Goal: Complete application form

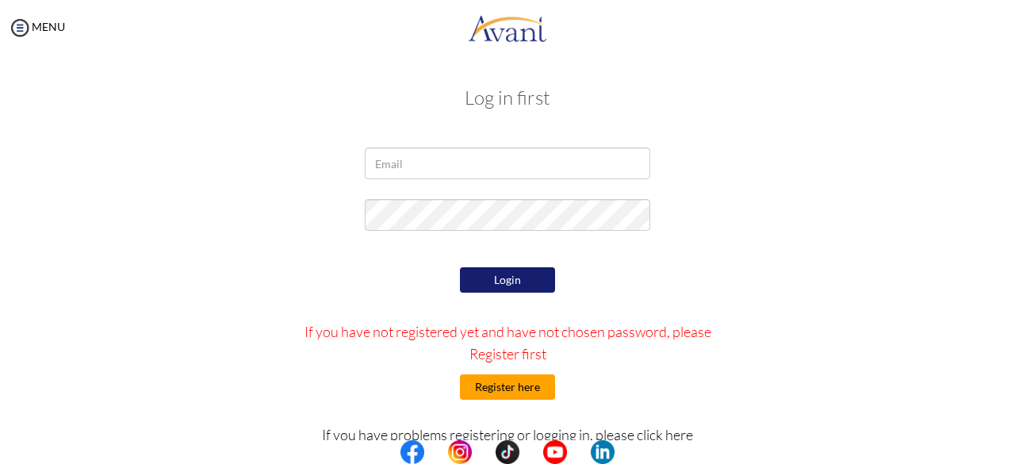
click at [481, 394] on button "Register here" at bounding box center [507, 386] width 95 height 25
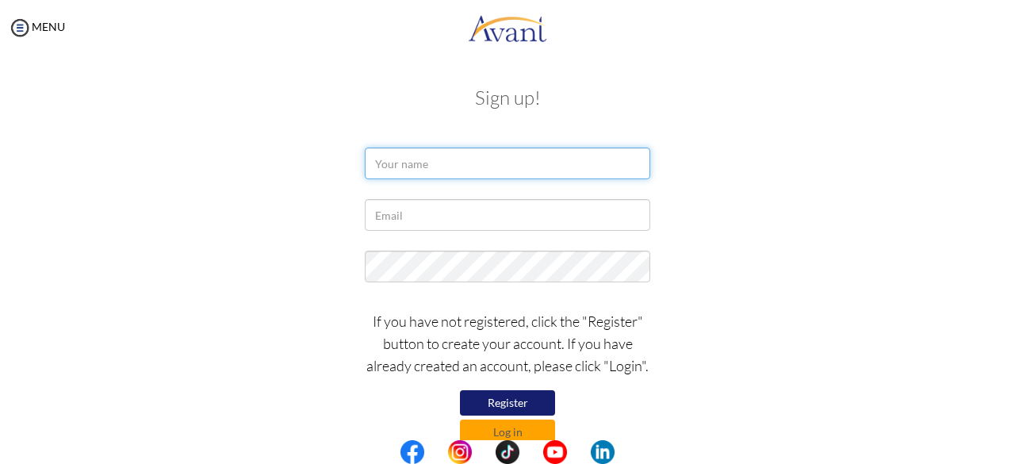
click at [422, 173] on input "text" at bounding box center [508, 164] width 286 height 32
type input "Clare Denisse Caasi"
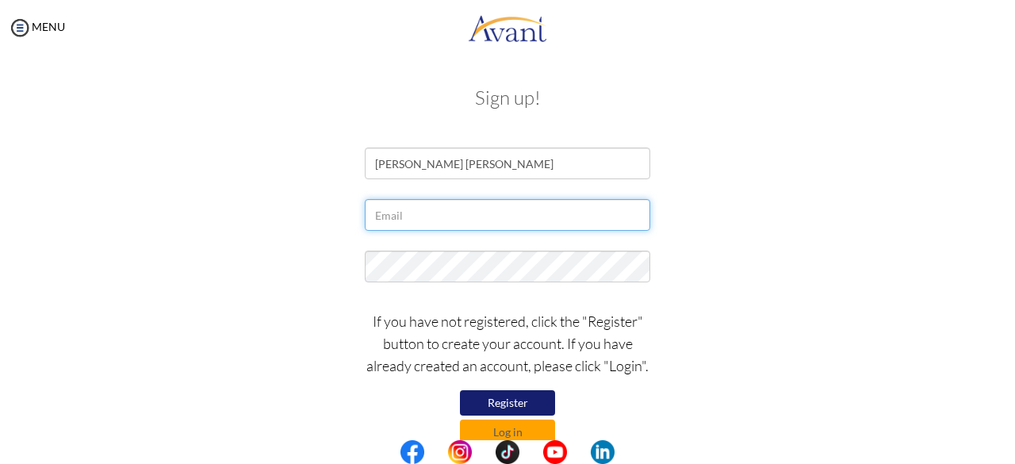
click at [466, 252] on form "Clare Denisse Caasi If you have not registered, click the "Register" button to …" at bounding box center [508, 296] width 904 height 297
type input "[EMAIL_ADDRESS][DOMAIN_NAME]"
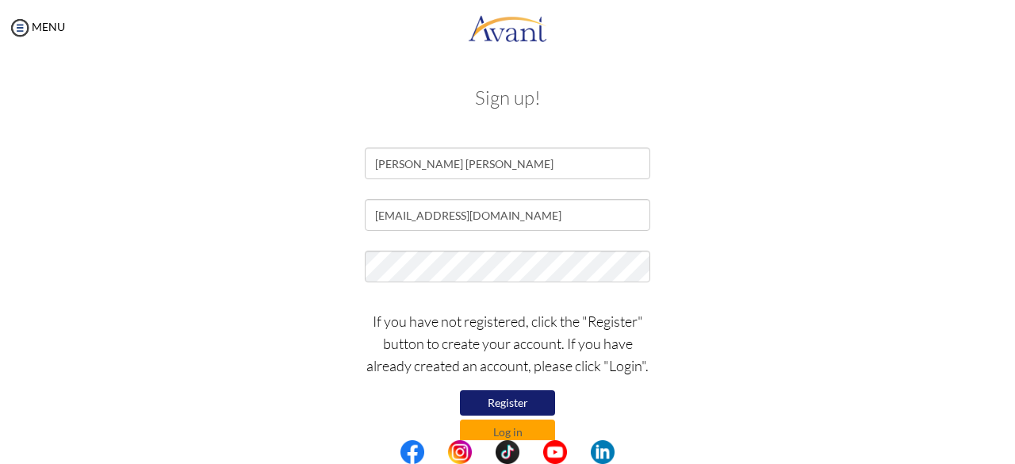
click at [501, 398] on button "Register" at bounding box center [507, 402] width 95 height 25
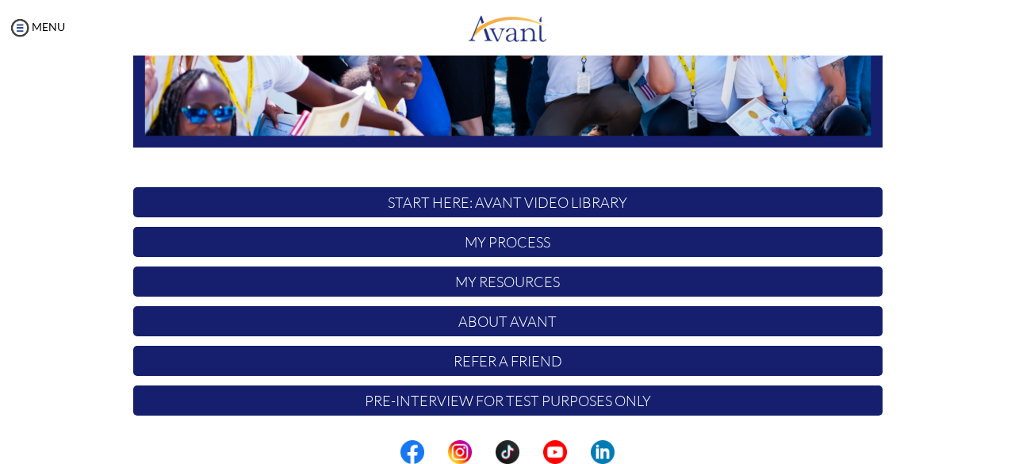
scroll to position [417, 0]
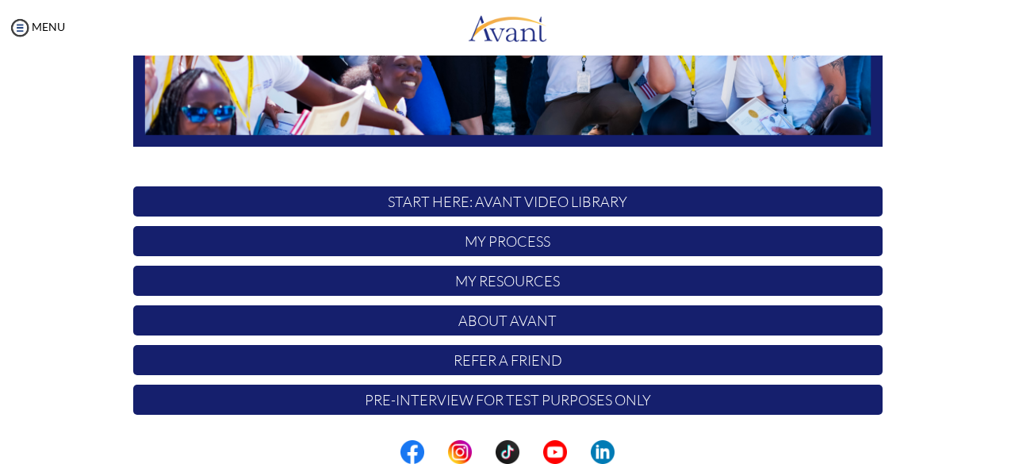
click at [566, 238] on p "My Process" at bounding box center [508, 241] width 750 height 30
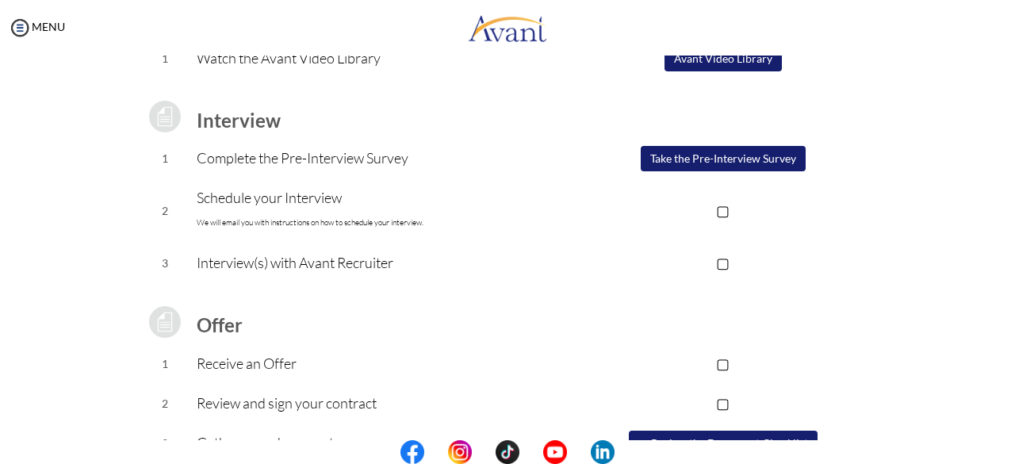
scroll to position [210, 0]
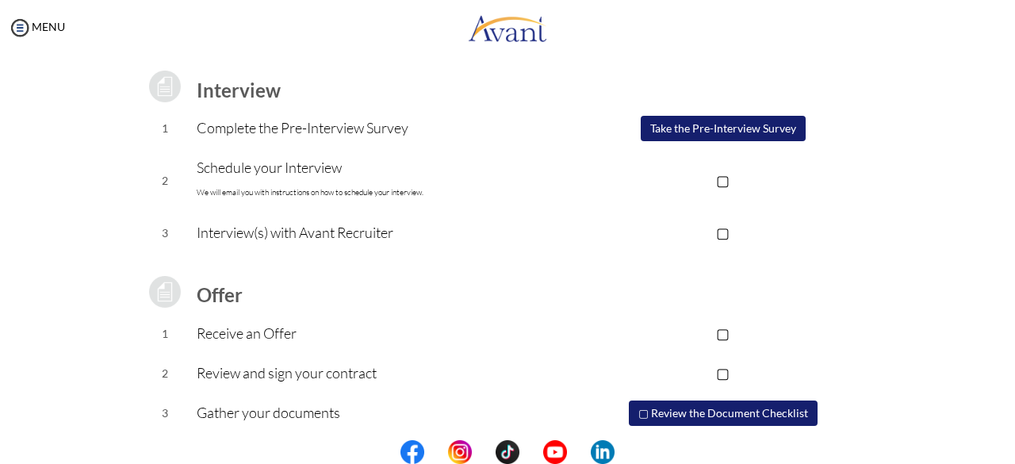
click at [723, 184] on p "▢" at bounding box center [723, 180] width 318 height 22
click at [706, 121] on button "Take the Pre-Interview Survey" at bounding box center [723, 128] width 165 height 25
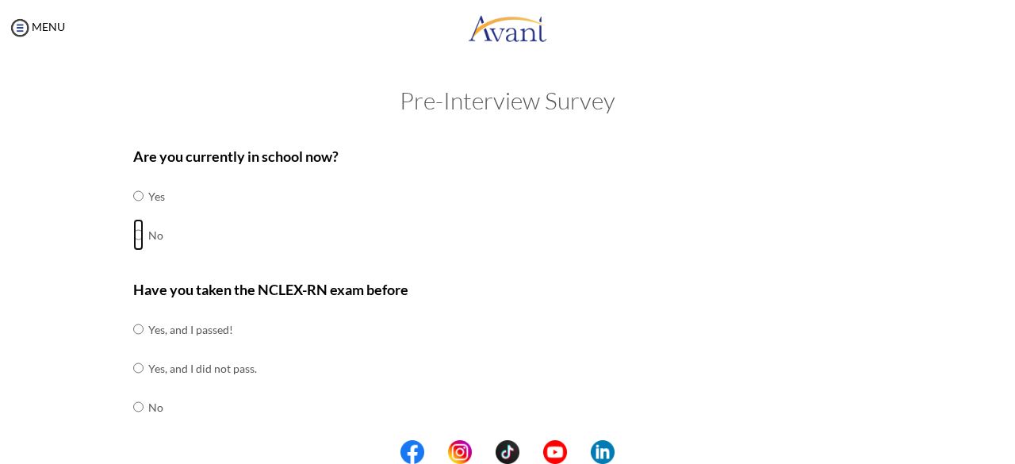
click at [133, 212] on input "radio" at bounding box center [138, 196] width 10 height 32
radio input "true"
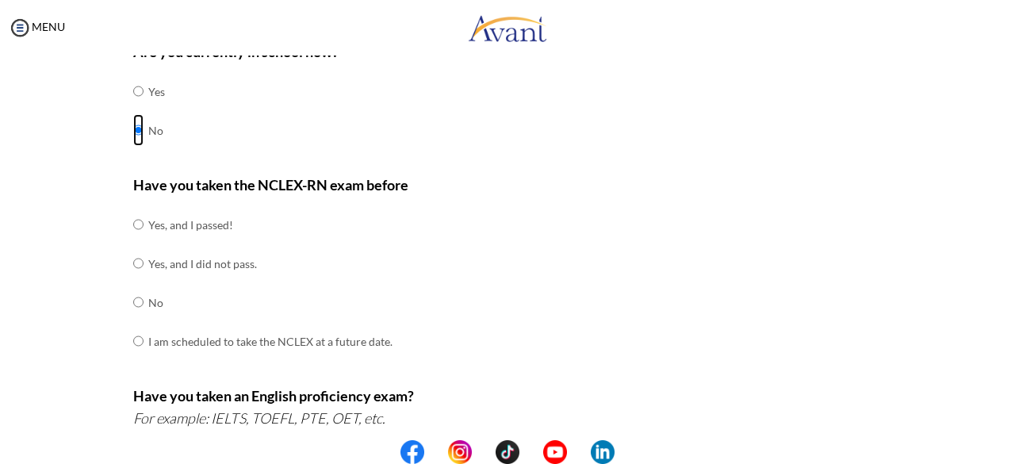
scroll to position [107, 0]
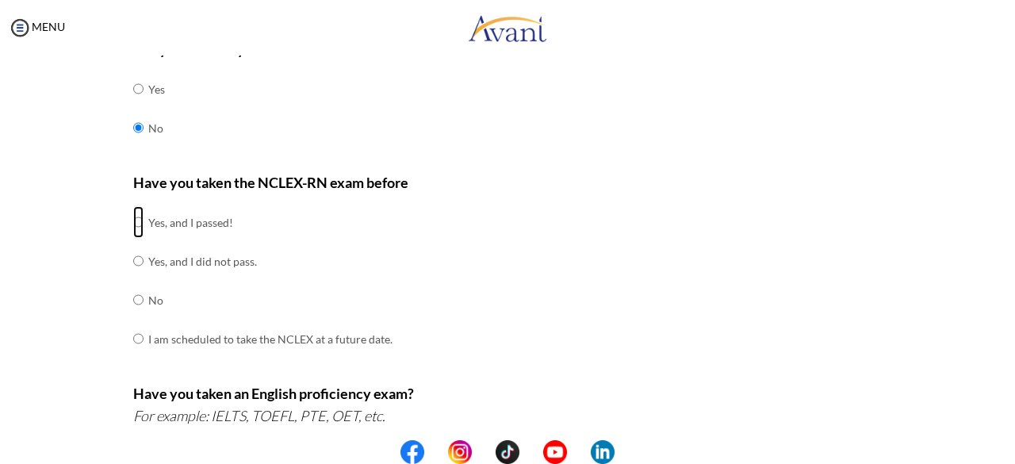
click at [133, 229] on input "radio" at bounding box center [138, 222] width 10 height 32
radio input "true"
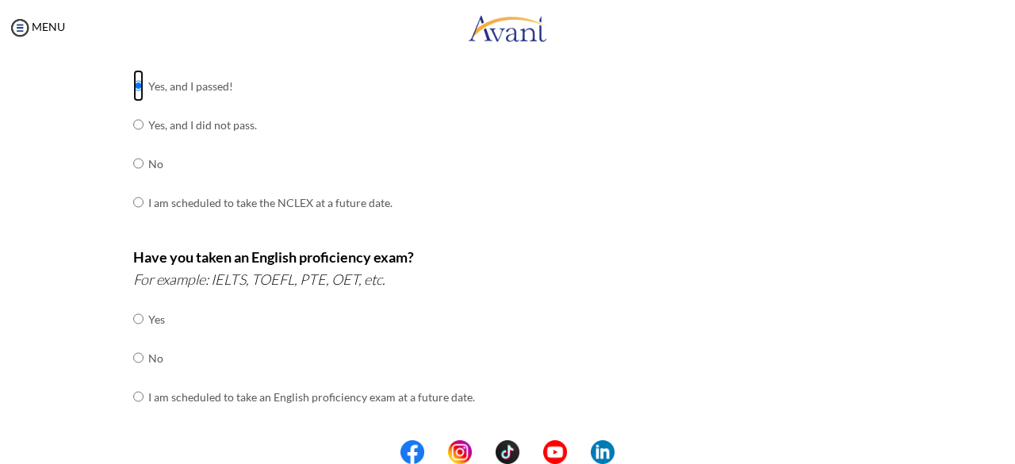
scroll to position [244, 0]
click at [133, 334] on input "radio" at bounding box center [138, 318] width 10 height 32
radio input "true"
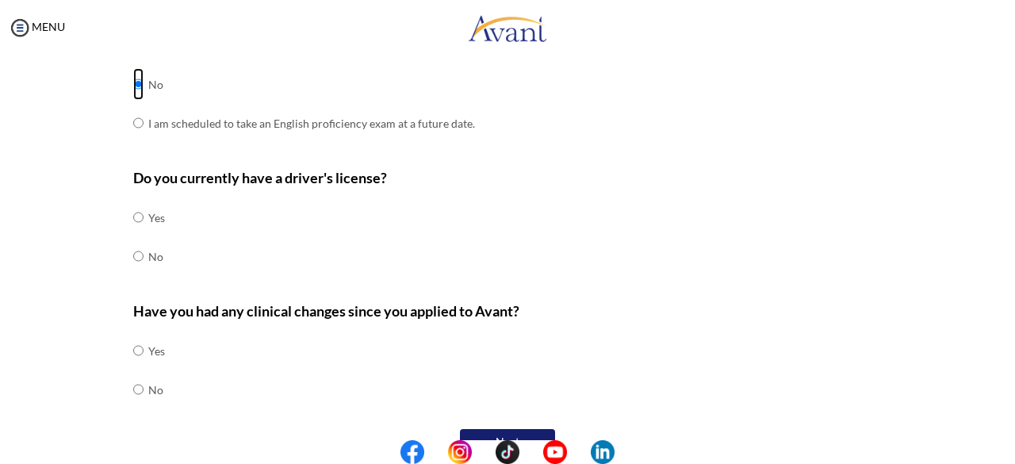
scroll to position [516, 0]
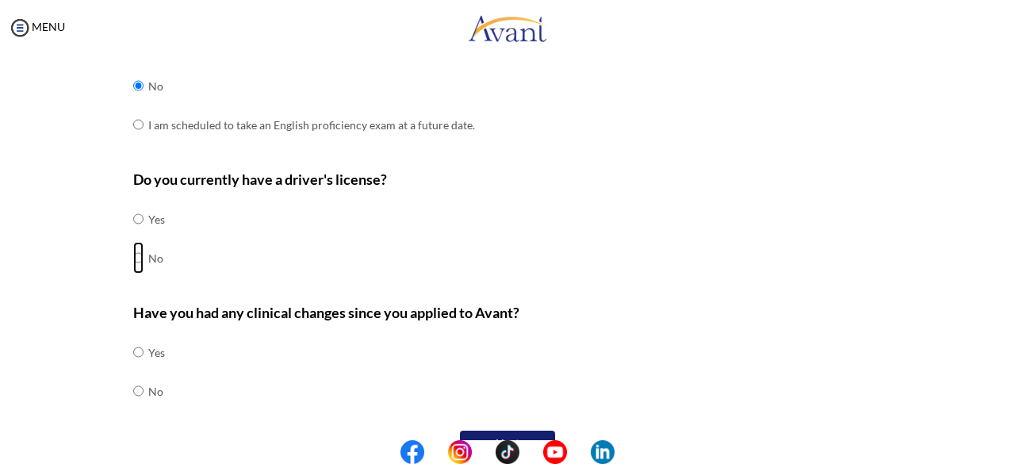
click at [134, 235] on input "radio" at bounding box center [138, 219] width 10 height 32
radio input "true"
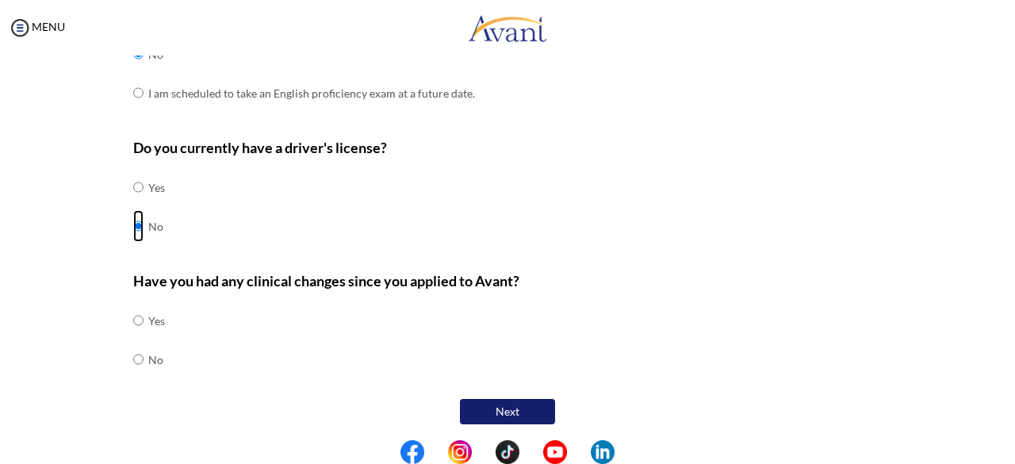
scroll to position [547, 0]
click at [136, 336] on input "radio" at bounding box center [138, 321] width 10 height 32
radio input "true"
click at [468, 399] on button "Next" at bounding box center [507, 411] width 95 height 25
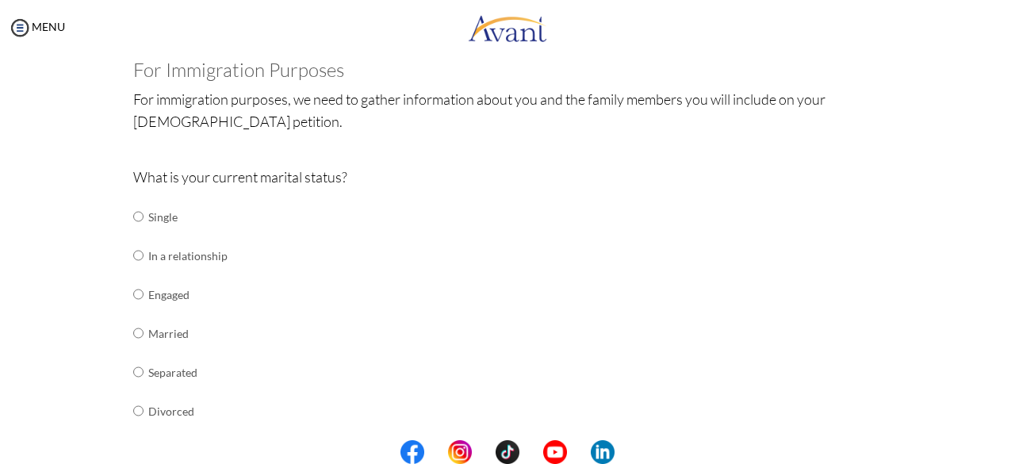
scroll to position [97, 0]
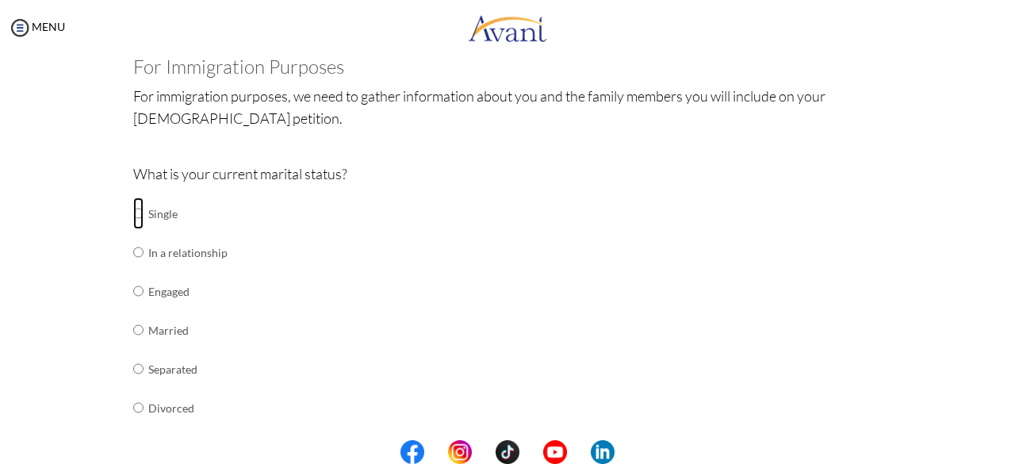
click at [133, 213] on input "radio" at bounding box center [138, 213] width 10 height 32
radio input "true"
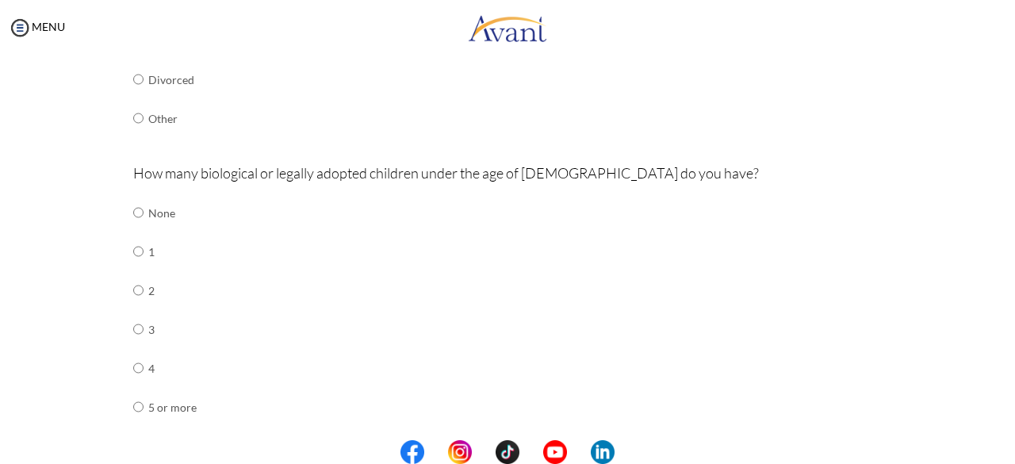
scroll to position [444, 0]
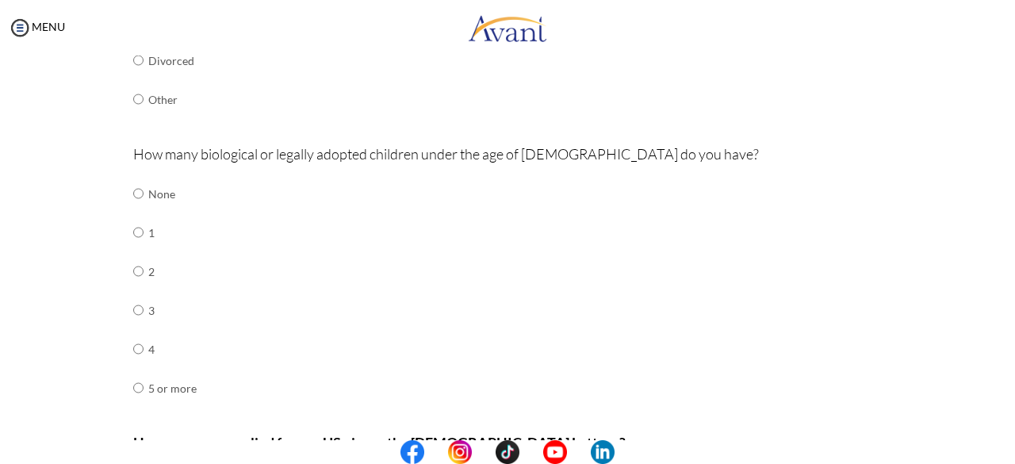
click at [125, 185] on div "Are you currently in school now? Yes No Have you taken the NCLEX-RN exam before…" at bounding box center [507, 141] width 773 height 897
click at [133, 190] on input "radio" at bounding box center [138, 194] width 10 height 32
radio input "true"
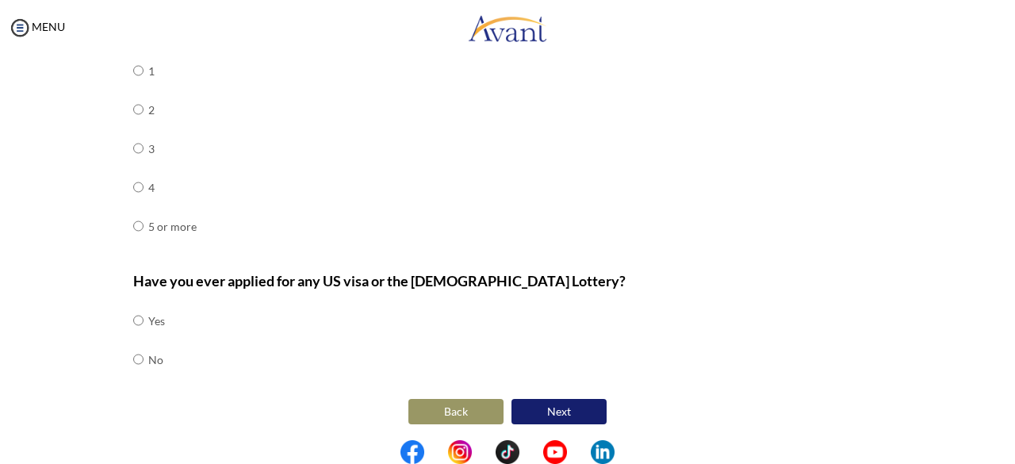
scroll to position [606, 0]
click at [133, 336] on input "radio" at bounding box center [138, 321] width 10 height 32
radio input "true"
drag, startPoint x: 608, startPoint y: 405, endPoint x: 595, endPoint y: 402, distance: 13.1
click at [595, 402] on center "Back Next" at bounding box center [508, 411] width 750 height 33
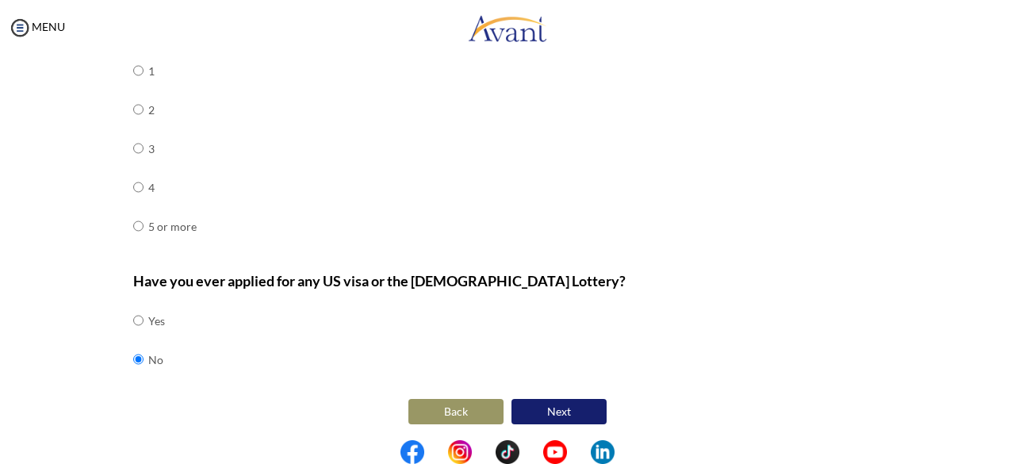
click at [595, 402] on button "Next" at bounding box center [559, 411] width 95 height 25
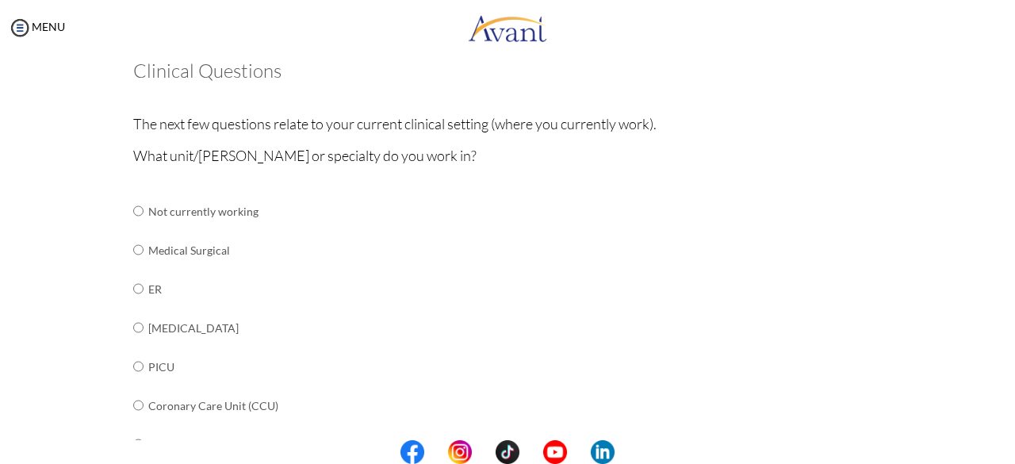
scroll to position [94, 0]
click at [134, 226] on input "radio" at bounding box center [138, 210] width 10 height 32
radio input "true"
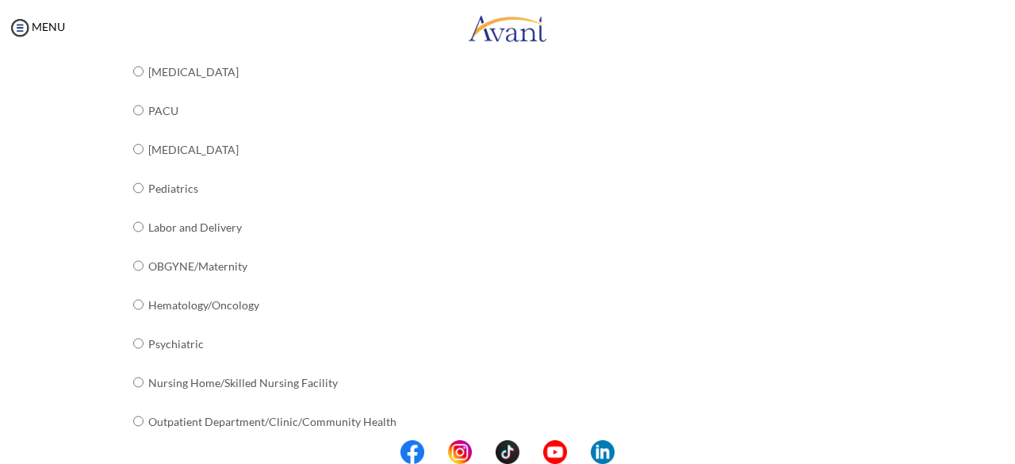
scroll to position [681, 0]
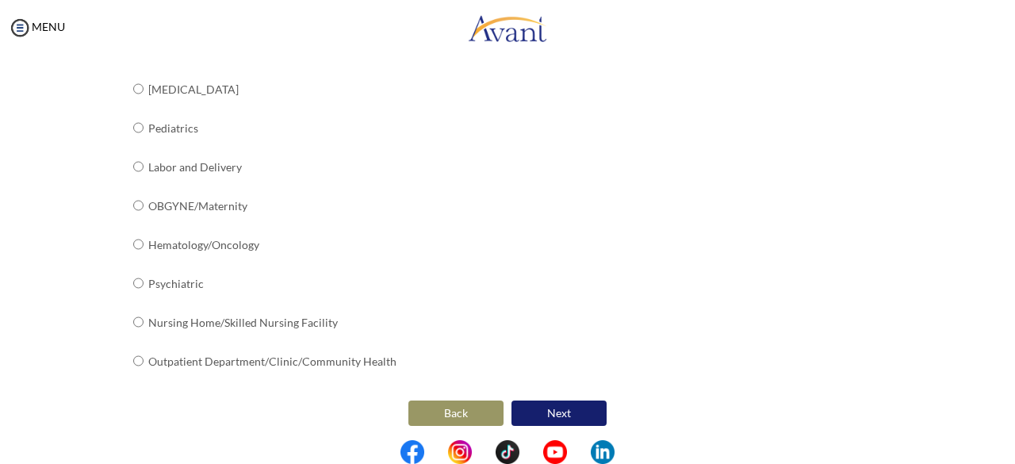
click at [555, 397] on center "Back Next" at bounding box center [508, 413] width 750 height 33
click at [551, 408] on button "Next" at bounding box center [559, 413] width 95 height 25
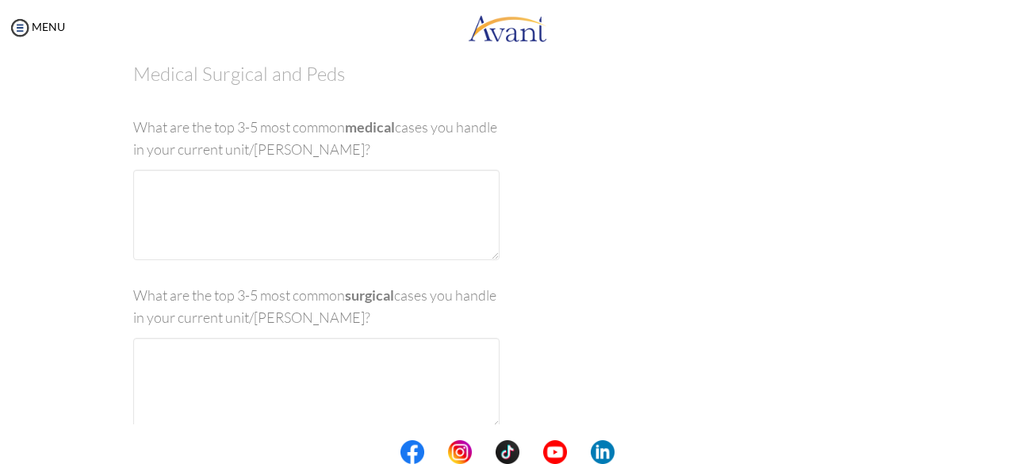
scroll to position [32, 0]
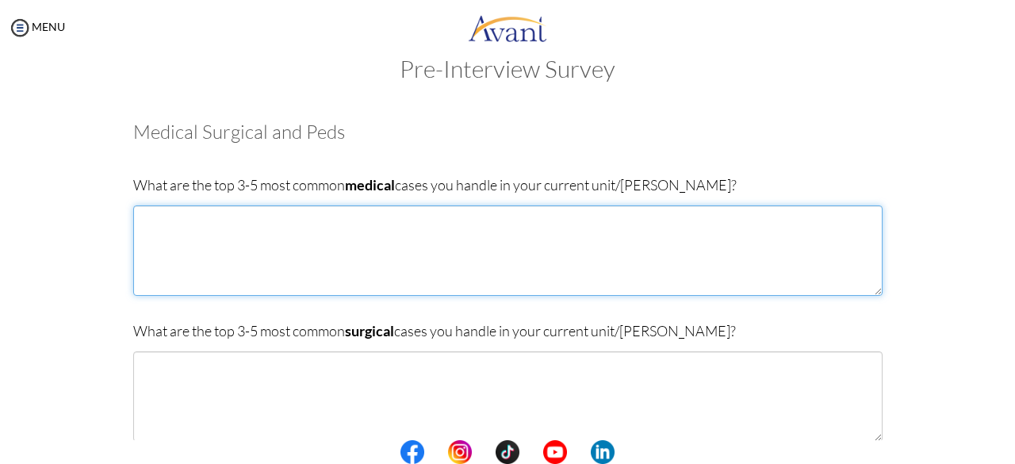
click at [401, 239] on textarea at bounding box center [508, 250] width 750 height 90
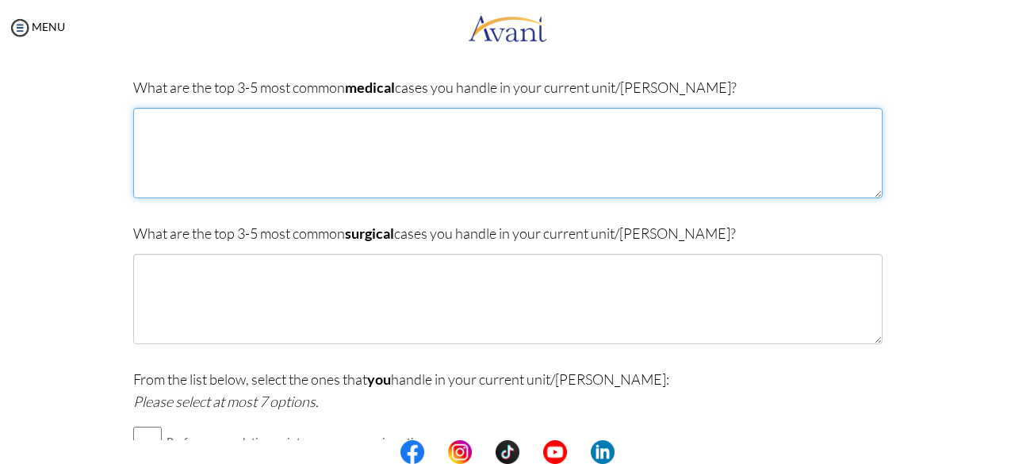
scroll to position [82, 0]
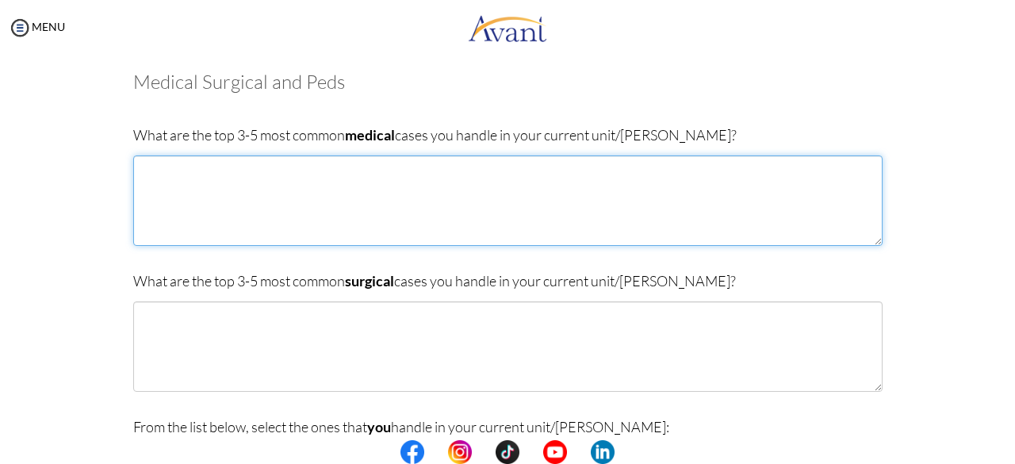
click at [347, 178] on textarea at bounding box center [508, 200] width 750 height 90
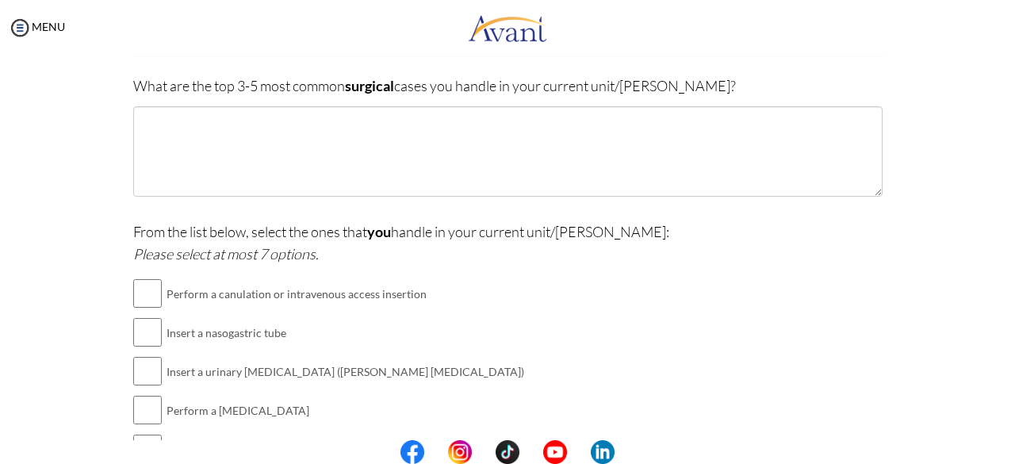
scroll to position [276, 0]
type textarea "1. HASCVD 2. Dengue 3."
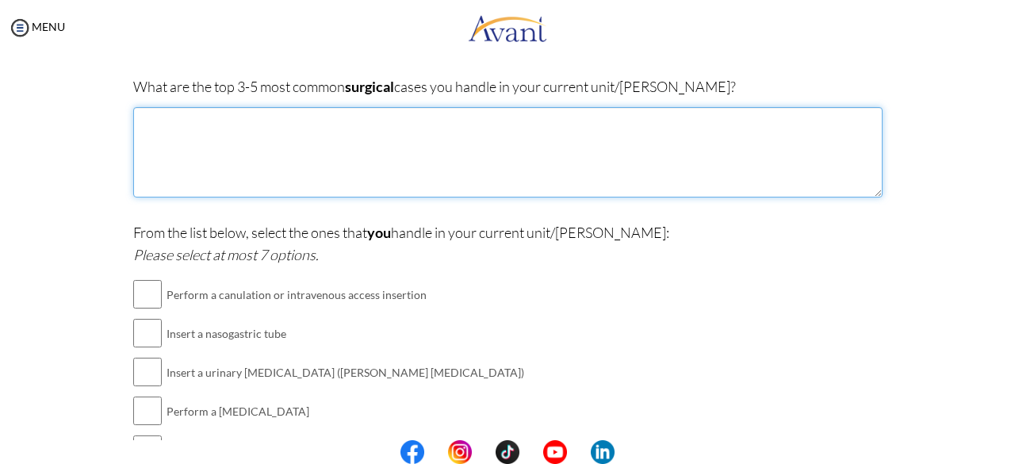
click at [347, 178] on textarea at bounding box center [508, 152] width 750 height 90
click at [287, 120] on textarea "1. Laparoscopic Cholilithiasis" at bounding box center [508, 152] width 750 height 90
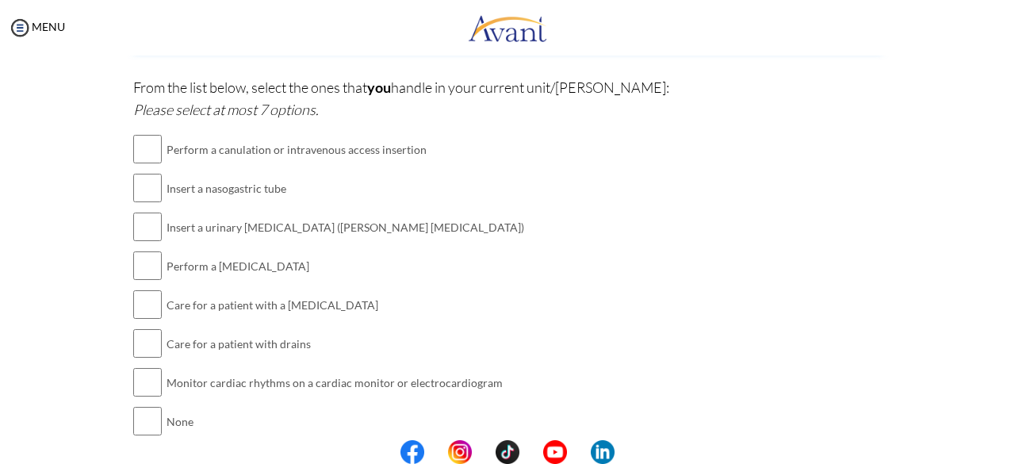
scroll to position [420, 0]
type textarea "1. Laparoscopic Cholecystectomy 2. Appendectomy 3. Cesarean Section"
click at [136, 147] on input "checkbox" at bounding box center [147, 150] width 29 height 32
checkbox input "true"
click at [141, 190] on input "checkbox" at bounding box center [147, 189] width 29 height 32
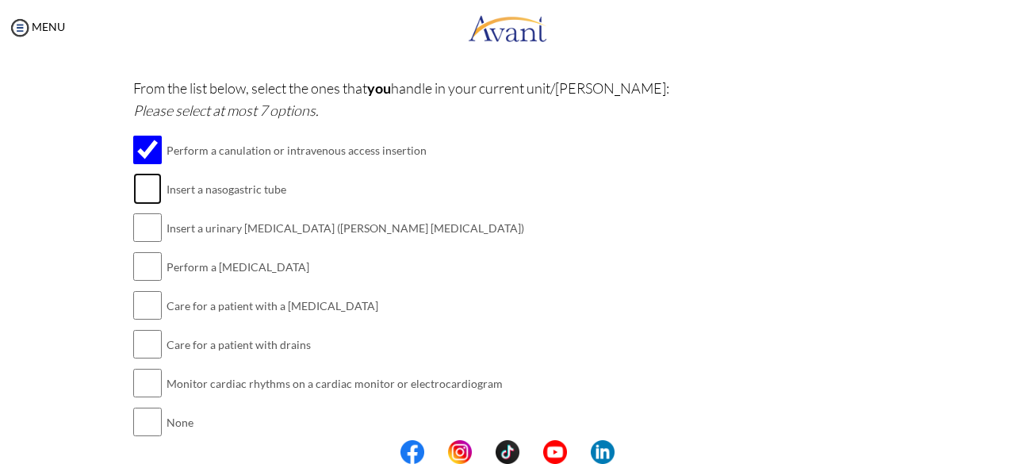
checkbox input "true"
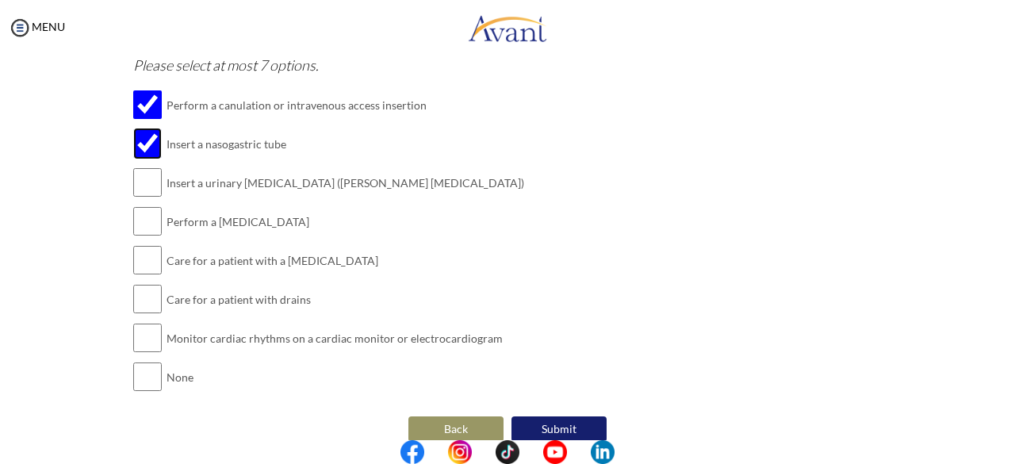
scroll to position [465, 0]
click at [141, 190] on input "checkbox" at bounding box center [147, 183] width 29 height 32
checkbox input "true"
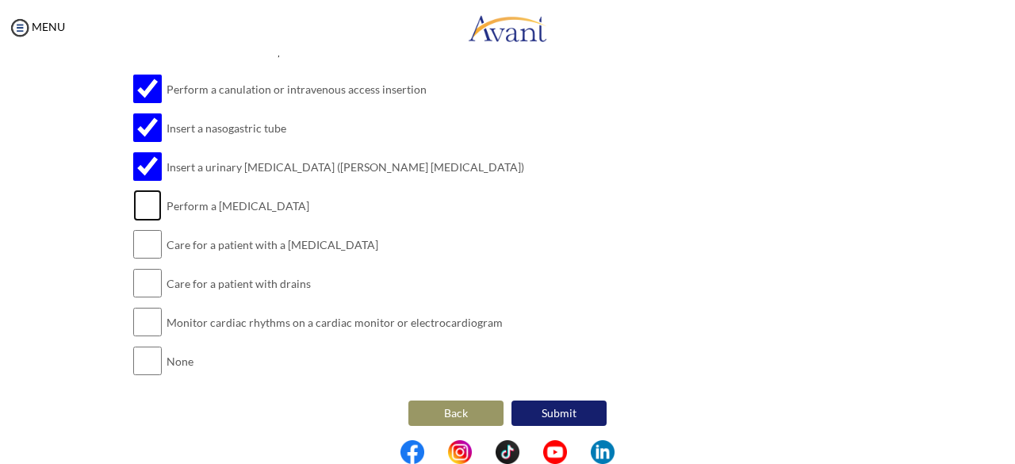
click at [140, 199] on input "checkbox" at bounding box center [147, 206] width 29 height 32
checkbox input "true"
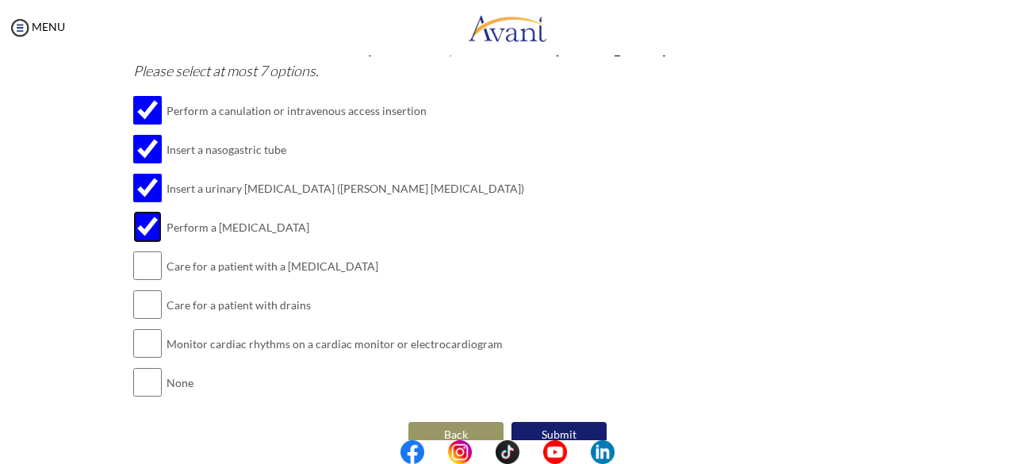
scroll to position [459, 0]
click at [136, 307] on input "checkbox" at bounding box center [147, 305] width 29 height 32
checkbox input "true"
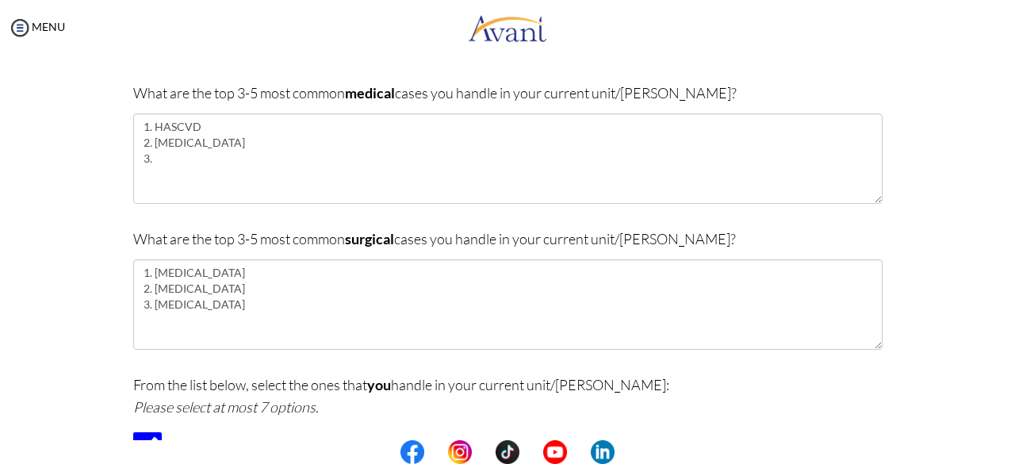
scroll to position [52, 0]
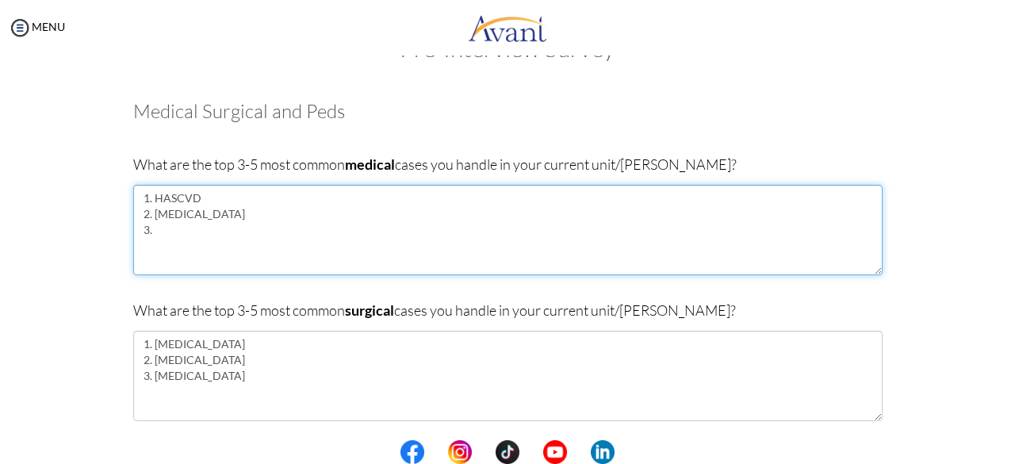
click at [240, 224] on textarea "1. HASCVD 2. Dengue 3." at bounding box center [508, 230] width 750 height 90
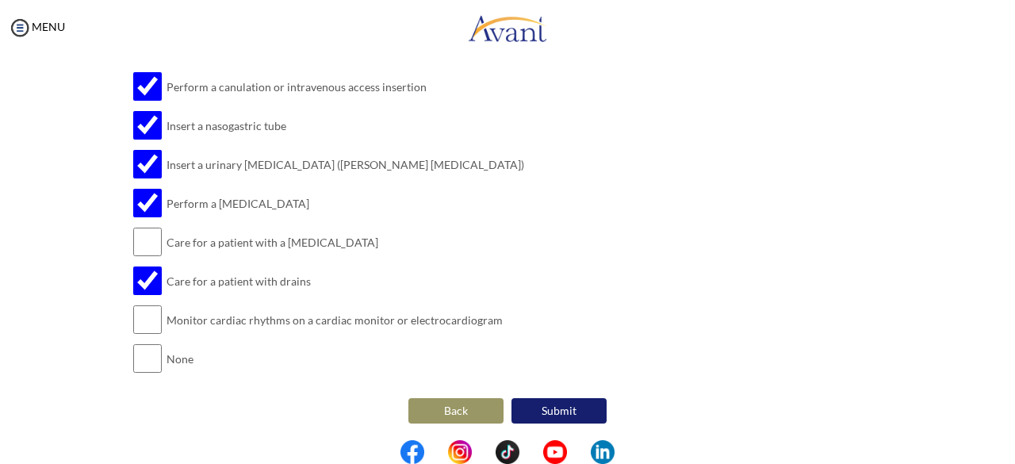
scroll to position [482, 0]
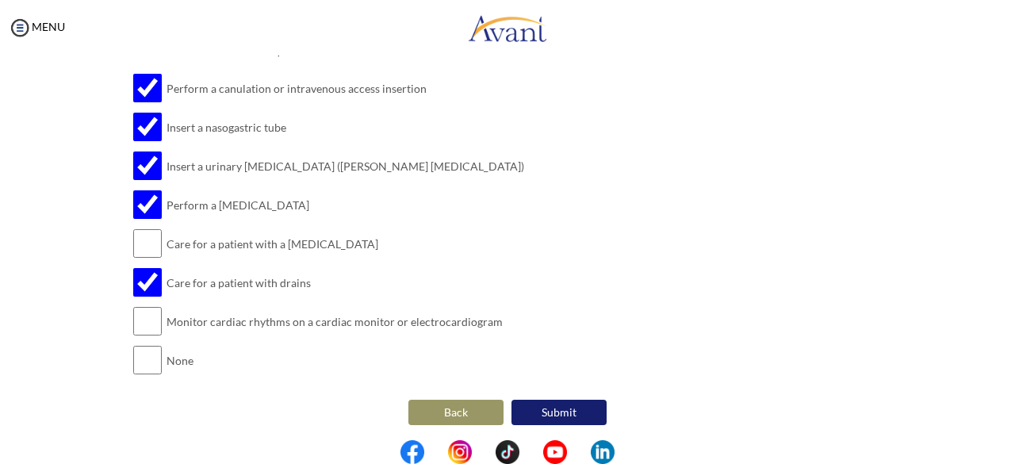
type textarea "1. HASCVD 2. Dengue 3. UGIB"
click at [562, 412] on button "Submit" at bounding box center [559, 412] width 95 height 25
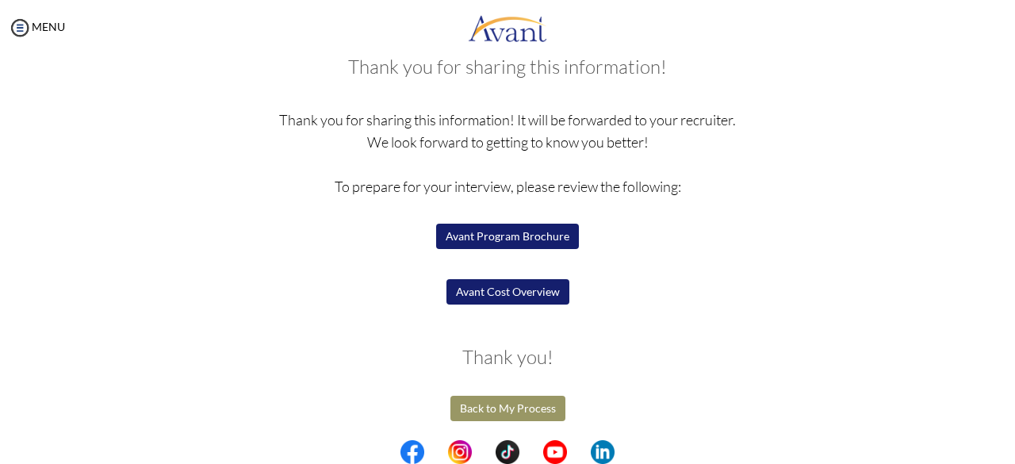
scroll to position [97, 0]
click at [515, 236] on button "Avant Program Brochure" at bounding box center [507, 236] width 143 height 25
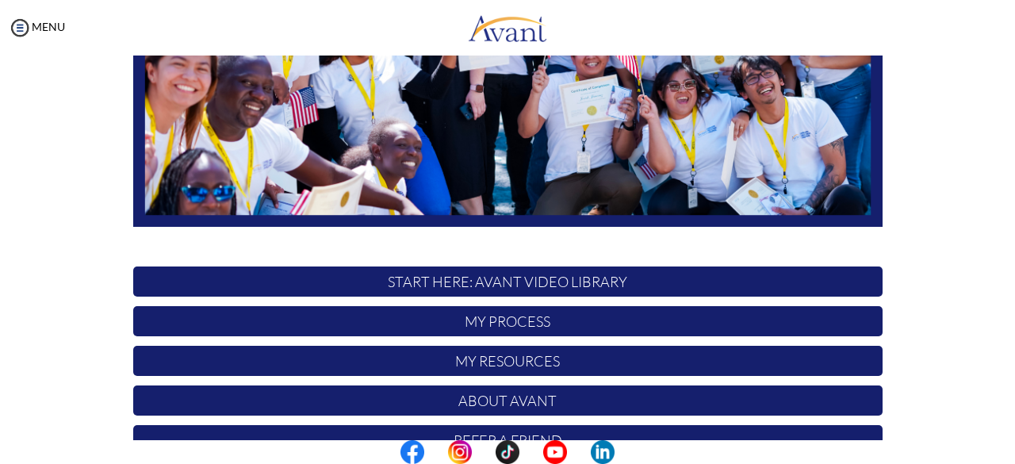
scroll to position [417, 0]
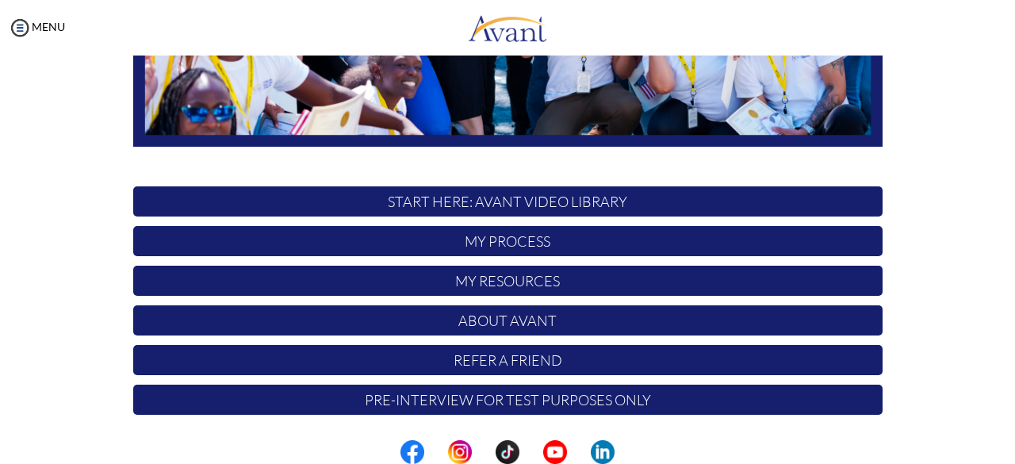
click at [503, 241] on p "My Process" at bounding box center [508, 241] width 750 height 30
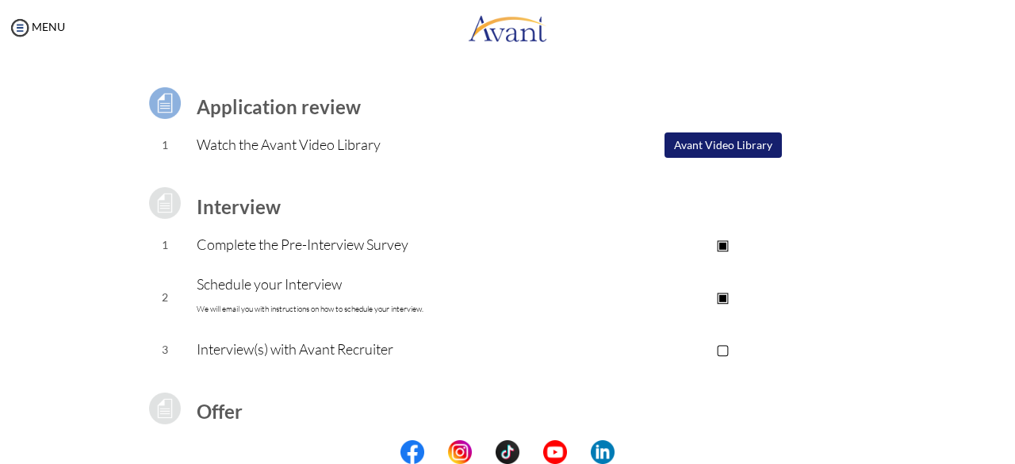
scroll to position [94, 0]
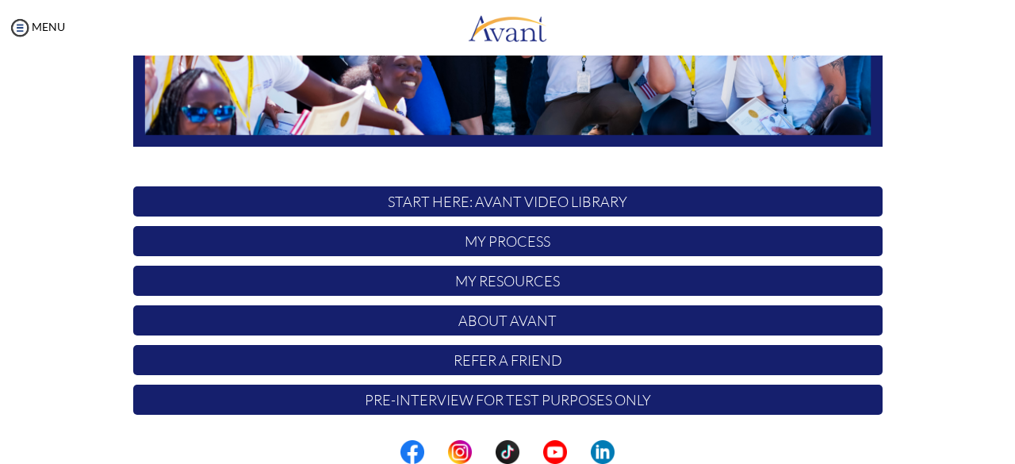
scroll to position [416, 0]
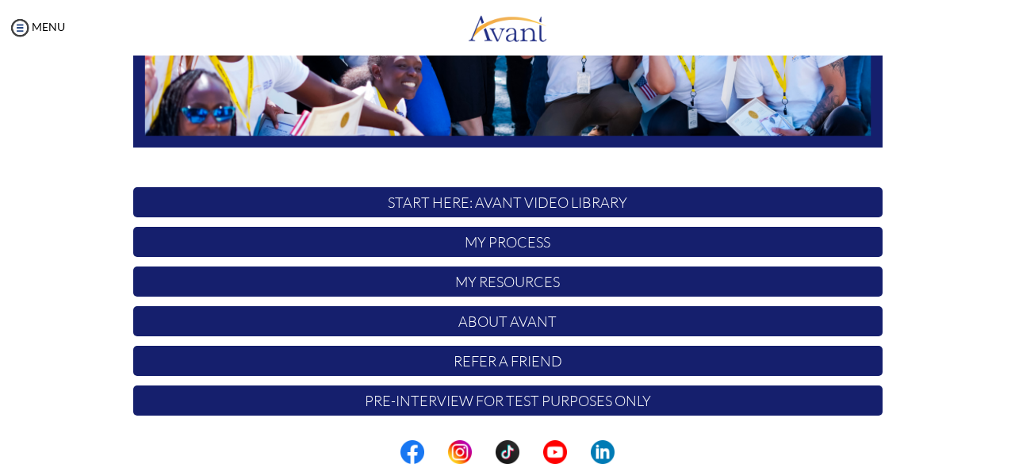
click at [527, 203] on p "START HERE: Avant Video Library" at bounding box center [508, 202] width 750 height 30
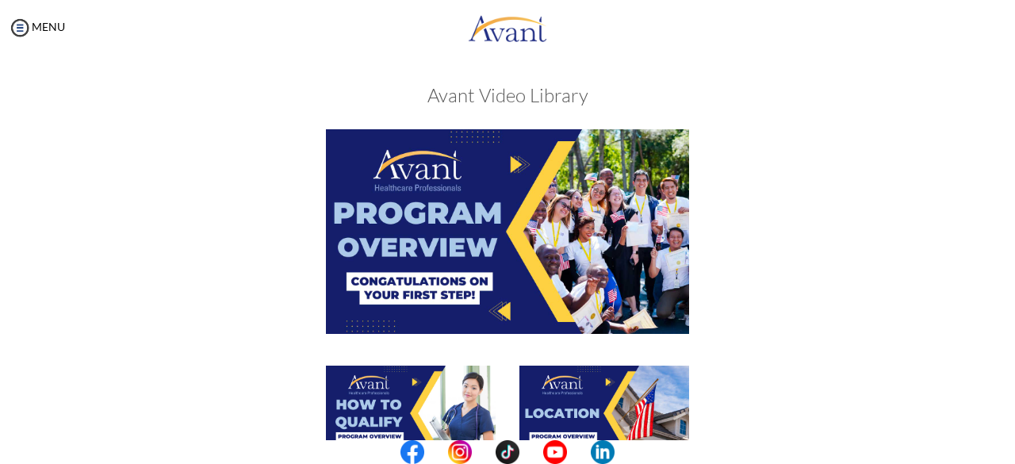
scroll to position [2, 0]
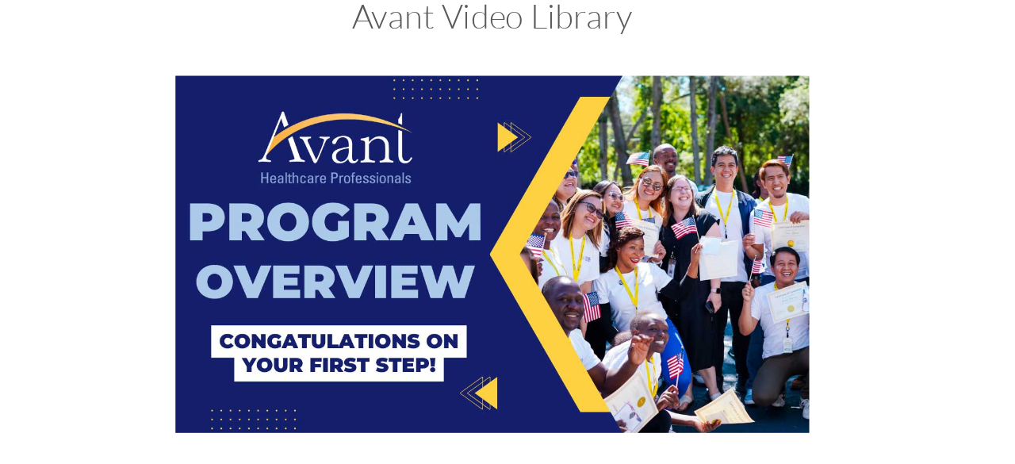
click at [478, 253] on img at bounding box center [507, 232] width 363 height 204
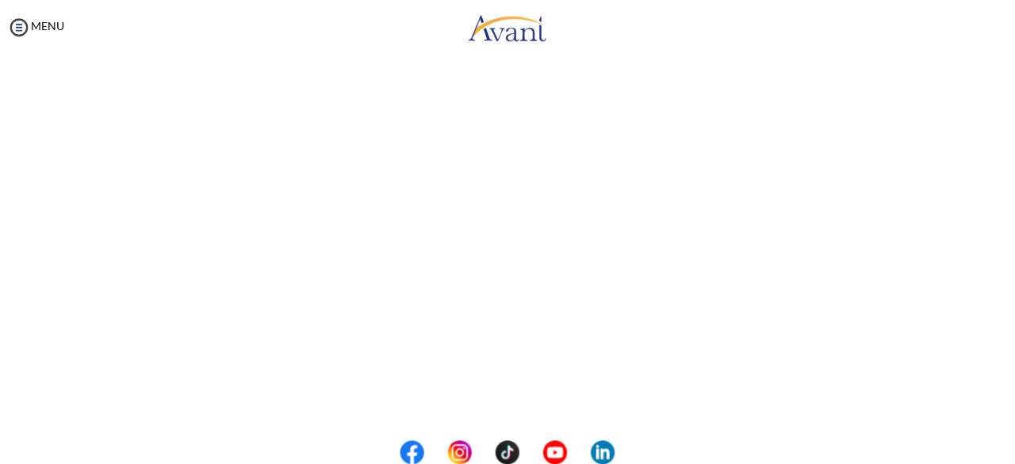
scroll to position [0, 0]
